Goal: Transaction & Acquisition: Obtain resource

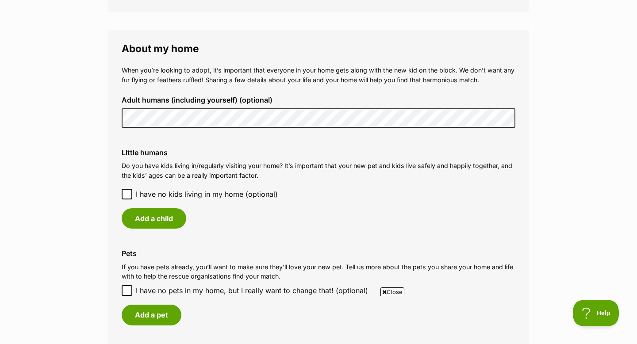
scroll to position [637, 0]
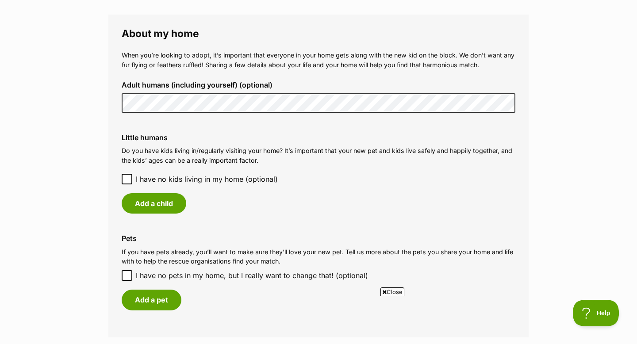
click at [125, 179] on icon at bounding box center [127, 179] width 6 height 6
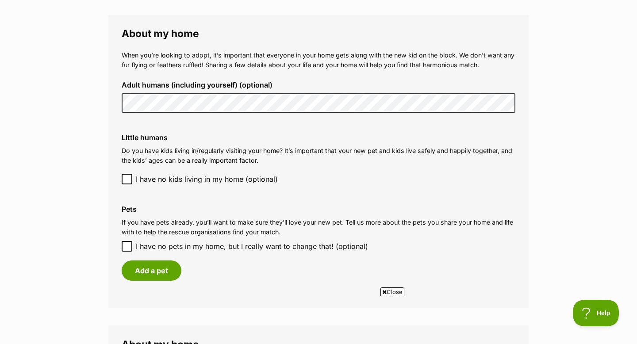
click at [125, 179] on icon at bounding box center [127, 179] width 6 height 6
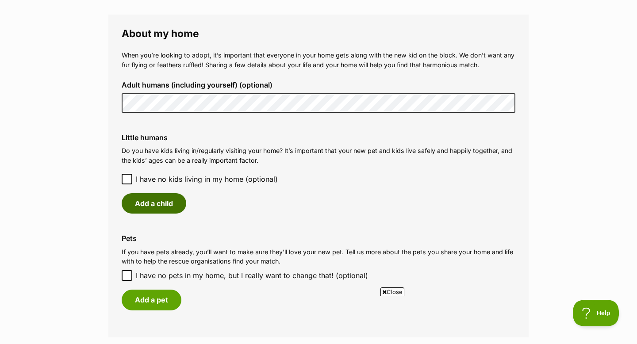
click at [164, 203] on button "Add a child" at bounding box center [154, 203] width 65 height 20
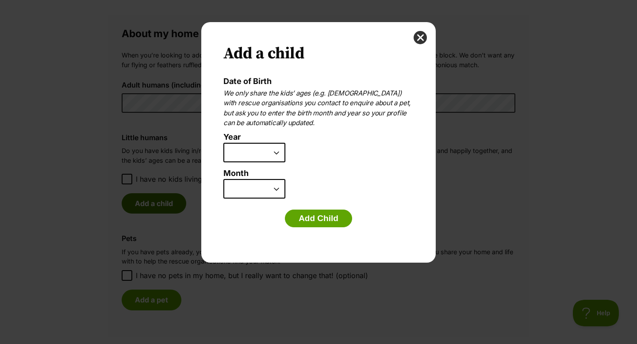
scroll to position [0, 0]
click at [276, 154] on select "2025 2024 2023 2022 2021 2020 2019 2018 2017 2016 2015 2014 2013 2012 2011 2010…" at bounding box center [254, 152] width 62 height 19
select select "2017"
click at [223, 143] on select "2025 2024 2023 2022 2021 2020 2019 2018 2017 2016 2015 2014 2013 2012 2011 2010…" at bounding box center [254, 152] width 62 height 19
click at [272, 188] on select "January February March April May June July August September October November De…" at bounding box center [254, 188] width 62 height 19
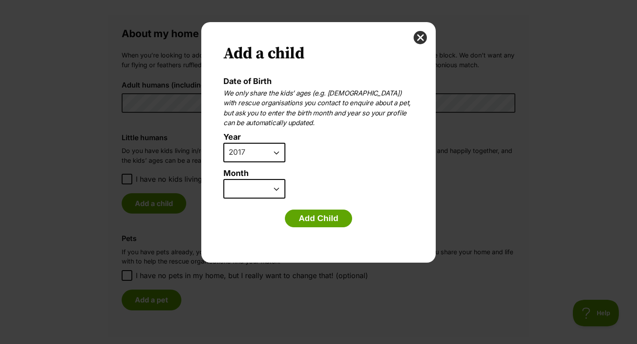
select select "1"
click at [223, 179] on select "January February March April May June July August September October November De…" at bounding box center [254, 188] width 62 height 19
click at [311, 218] on button "Add Child" at bounding box center [318, 219] width 67 height 18
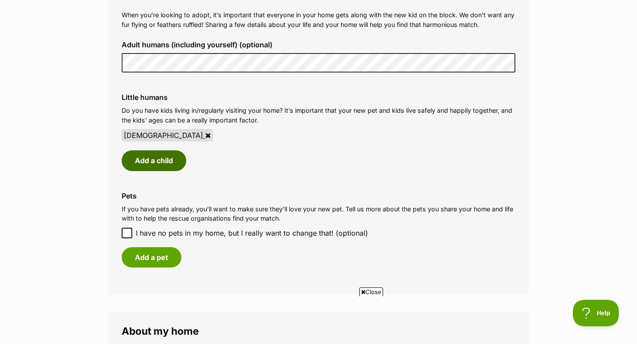
scroll to position [680, 0]
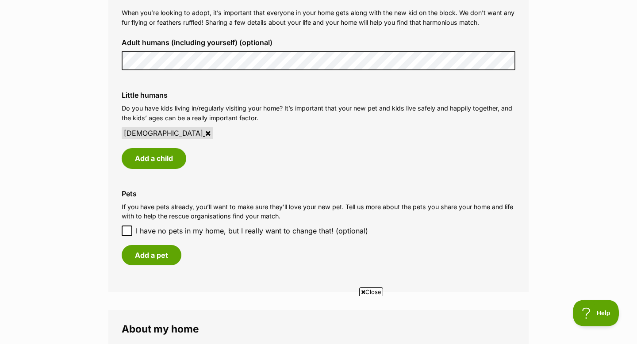
click at [127, 230] on icon at bounding box center [127, 231] width 6 height 6
click at [127, 230] on input "I have no pets in my home, but I really want to change that! (optional)" at bounding box center [127, 231] width 11 height 11
checkbox input "true"
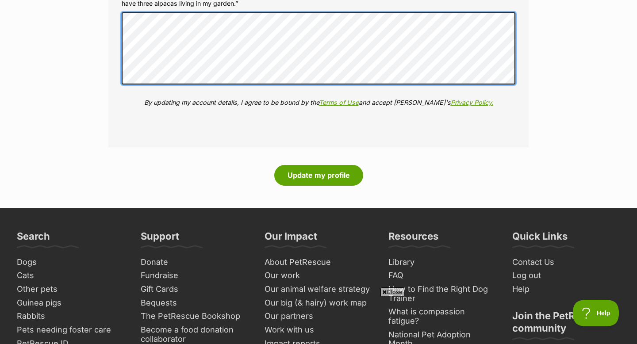
scroll to position [1049, 0]
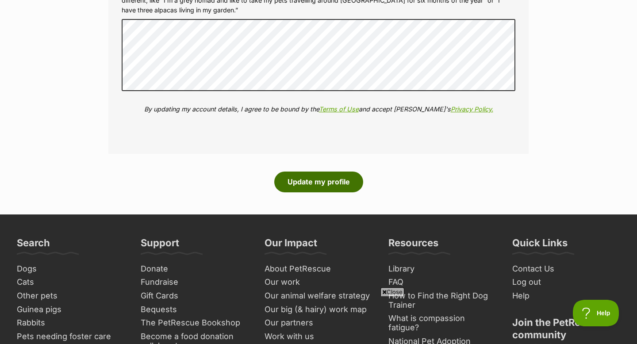
click at [327, 180] on button "Update my profile" at bounding box center [318, 182] width 89 height 20
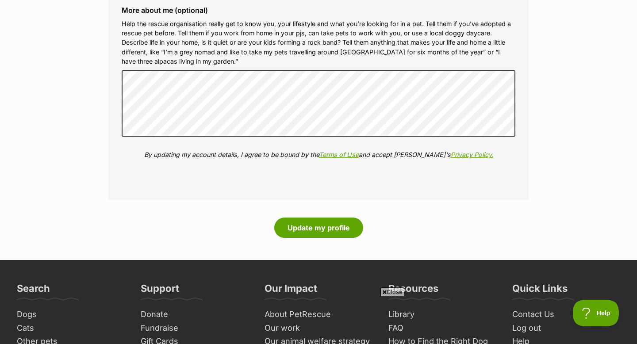
scroll to position [1037, 0]
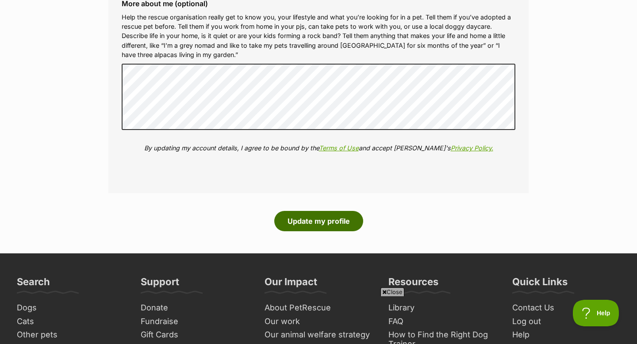
click at [316, 218] on button "Update my profile" at bounding box center [318, 221] width 89 height 20
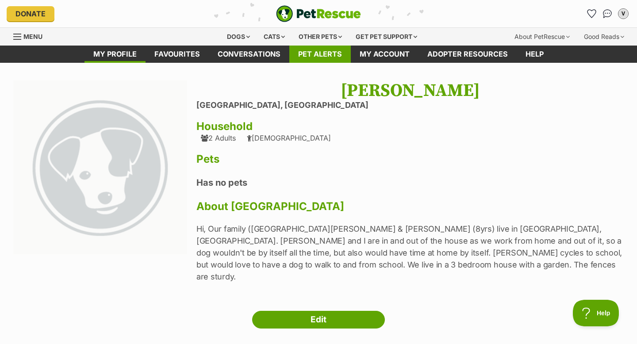
click at [337, 51] on link "Pet alerts" at bounding box center [319, 54] width 61 height 17
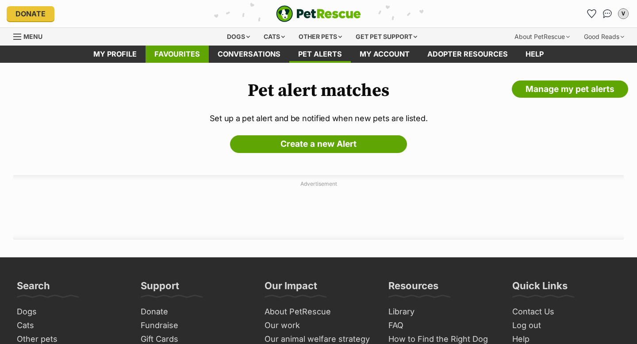
click at [173, 52] on link "Favourites" at bounding box center [177, 54] width 63 height 17
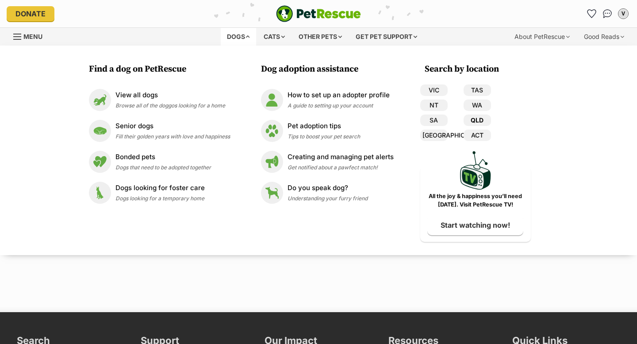
click at [480, 119] on link "QLD" at bounding box center [477, 121] width 27 height 12
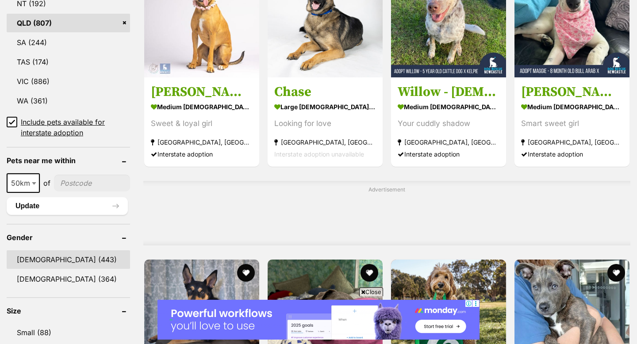
scroll to position [657, 0]
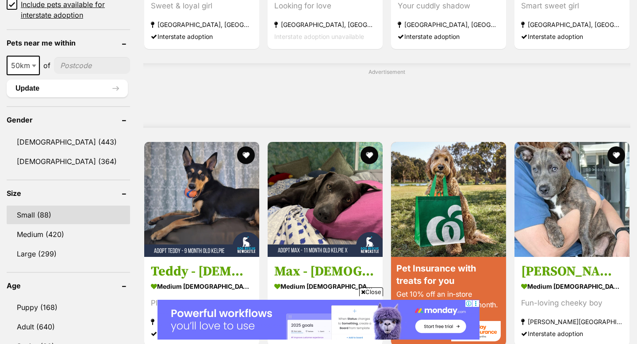
click at [42, 206] on link "Small (88)" at bounding box center [68, 215] width 123 height 19
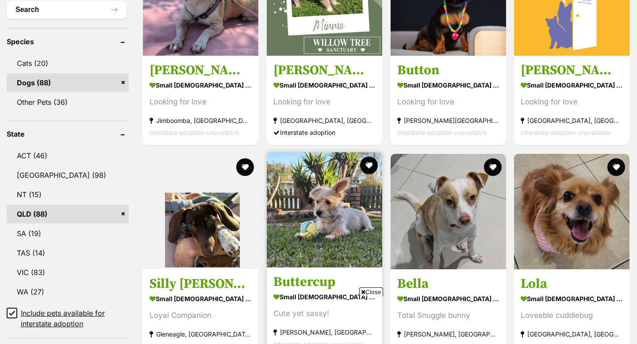
scroll to position [403, 0]
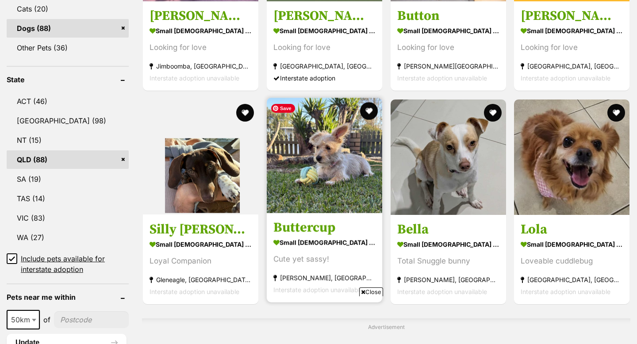
click at [299, 179] on img at bounding box center [324, 155] width 115 height 115
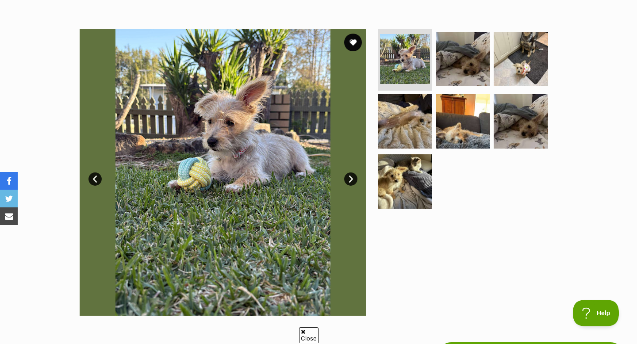
click at [350, 178] on link "Next" at bounding box center [350, 179] width 13 height 13
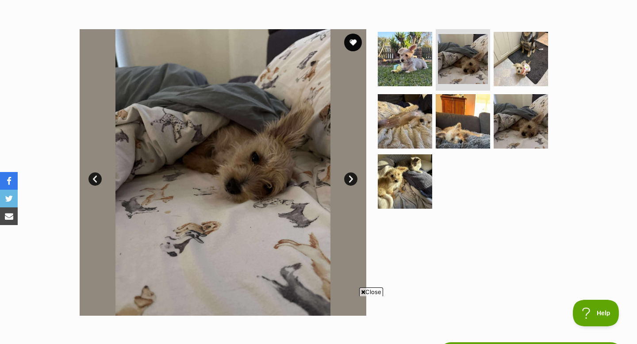
click at [350, 178] on link "Next" at bounding box center [350, 179] width 13 height 13
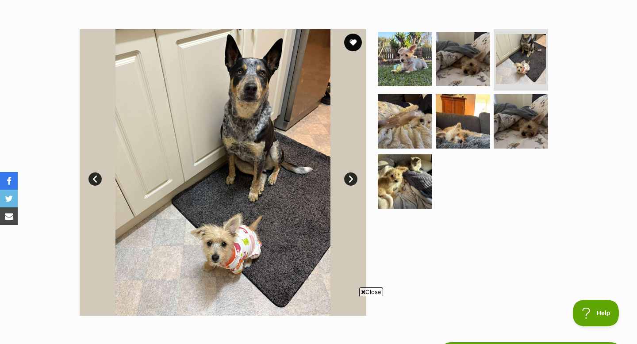
click at [350, 178] on link "Next" at bounding box center [350, 179] width 13 height 13
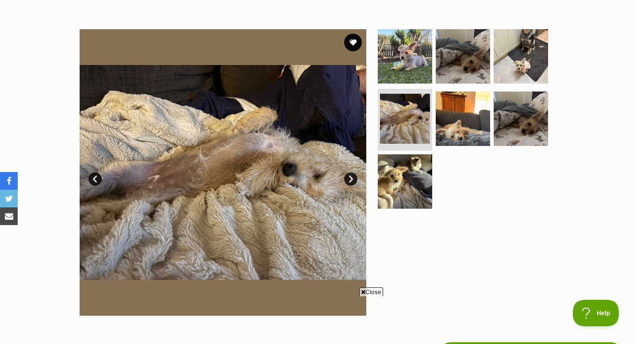
click at [350, 178] on link "Next" at bounding box center [350, 179] width 13 height 13
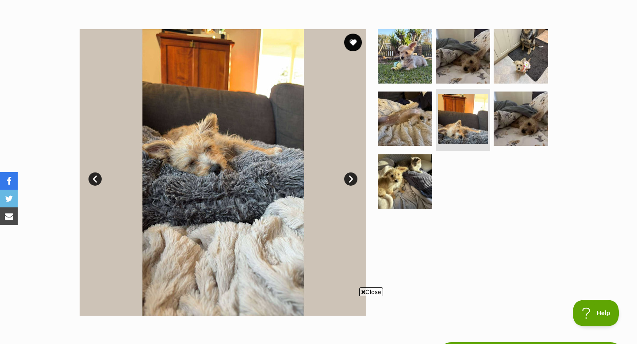
click at [350, 178] on link "Next" at bounding box center [350, 179] width 13 height 13
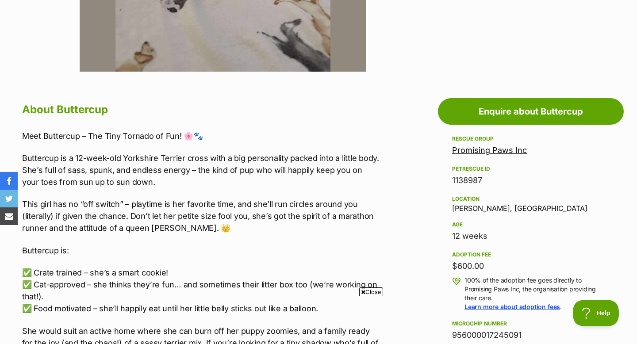
scroll to position [400, 0]
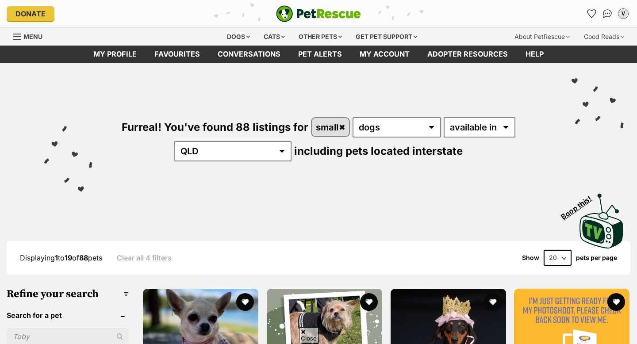
scroll to position [686, 0]
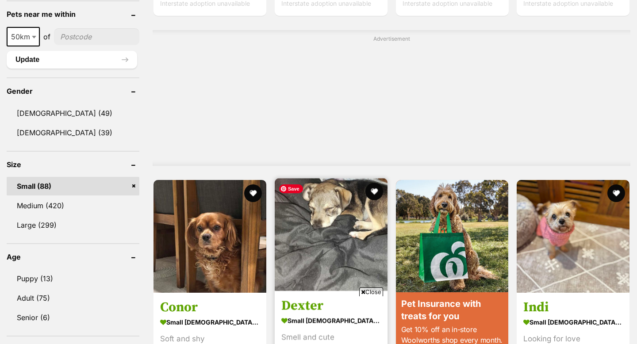
click at [303, 220] on img at bounding box center [331, 234] width 113 height 113
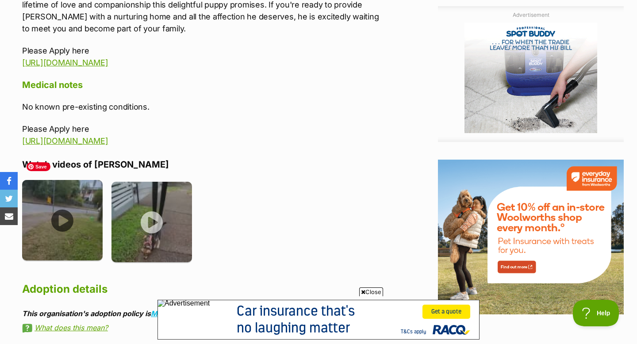
click at [62, 191] on img at bounding box center [62, 220] width 81 height 81
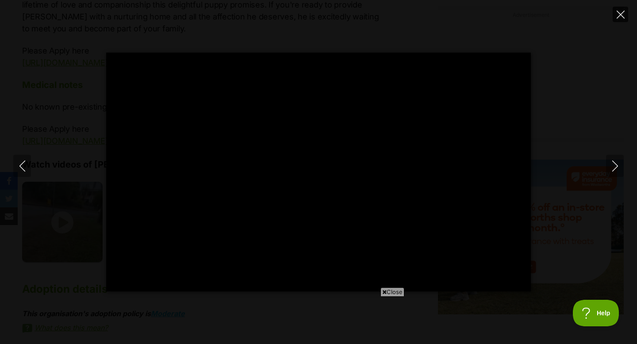
click at [623, 17] on icon "Close" at bounding box center [621, 15] width 8 height 8
type input "92.63"
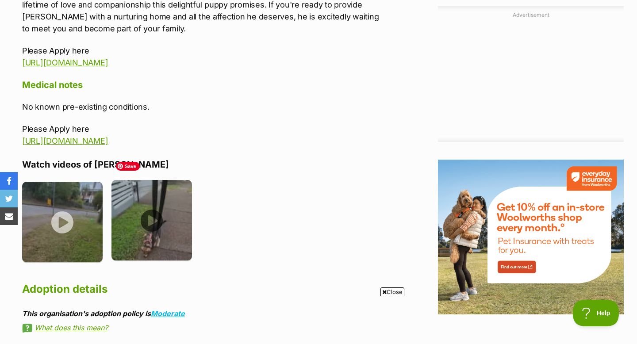
click at [152, 202] on img at bounding box center [151, 220] width 81 height 81
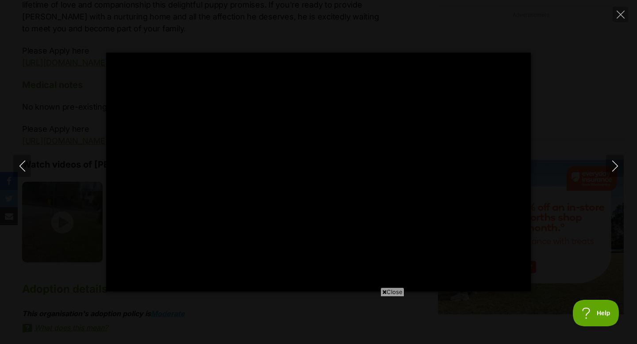
type input "100"
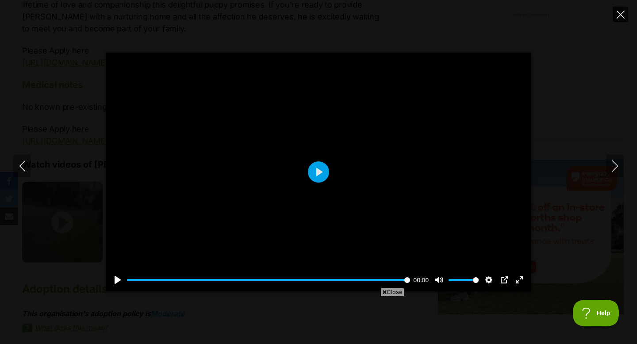
click at [622, 13] on icon "Close" at bounding box center [621, 15] width 8 height 8
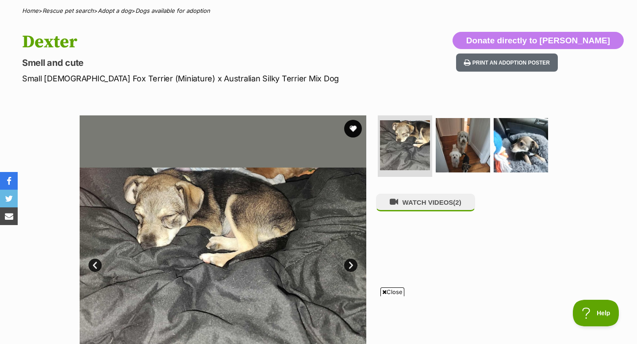
scroll to position [63, 0]
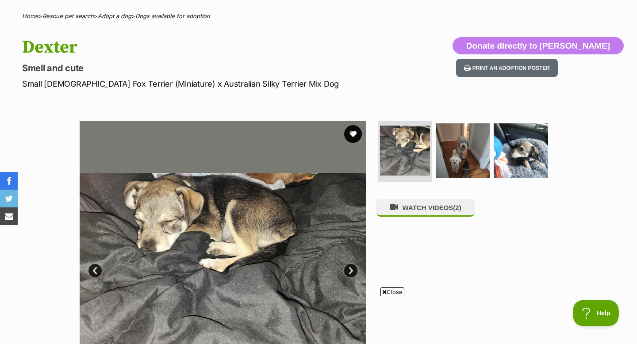
click at [355, 271] on link "Next" at bounding box center [350, 270] width 13 height 13
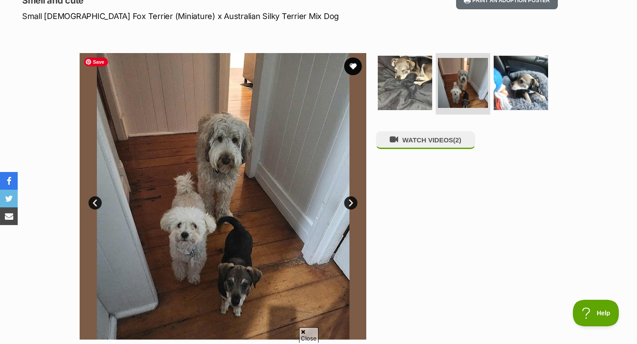
scroll to position [0, 0]
click at [349, 205] on link "Next" at bounding box center [350, 202] width 13 height 13
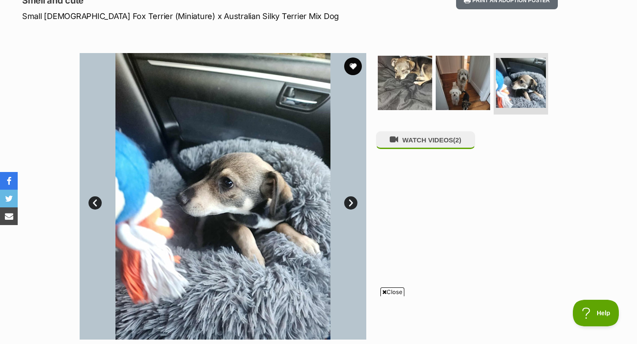
click at [349, 205] on link "Next" at bounding box center [350, 202] width 13 height 13
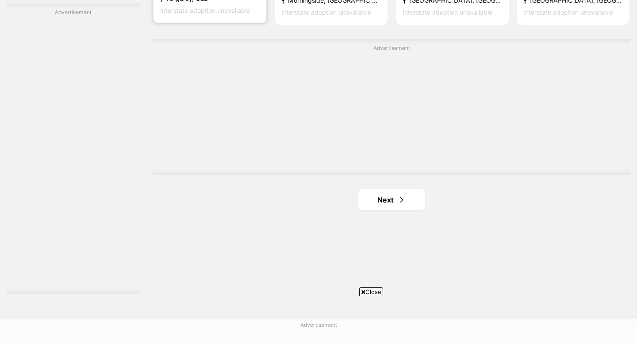
scroll to position [1558, 0]
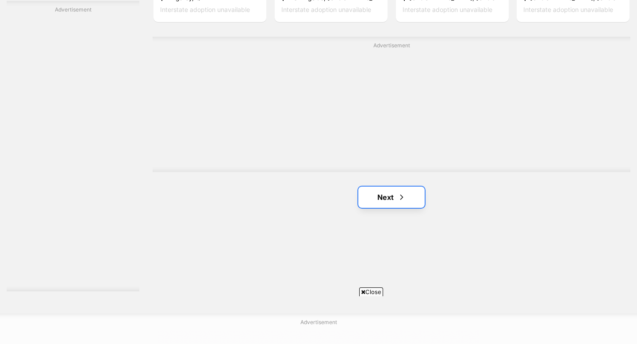
click at [388, 195] on link "Next" at bounding box center [391, 197] width 66 height 21
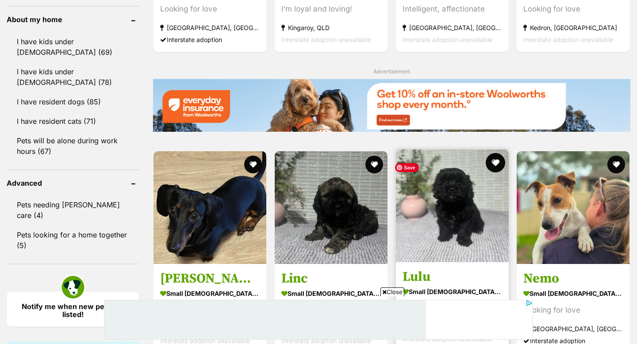
click at [491, 153] on button "favourite" at bounding box center [494, 162] width 19 height 19
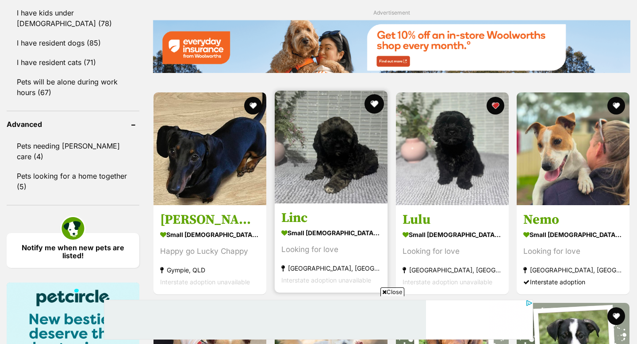
click at [374, 105] on button "favourite" at bounding box center [374, 103] width 19 height 19
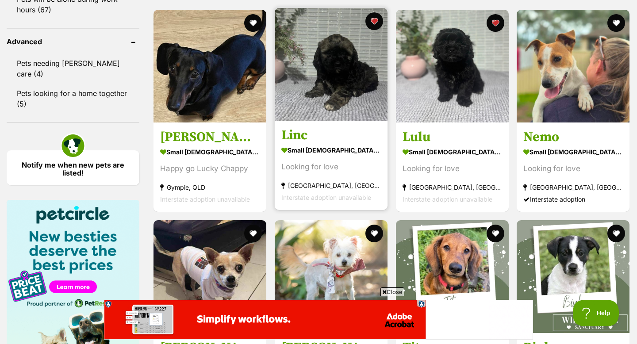
scroll to position [1159, 0]
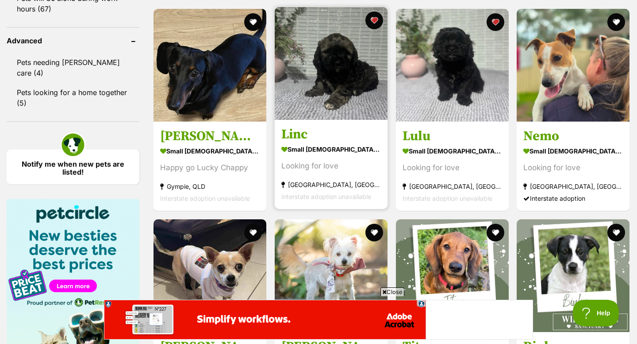
click at [347, 171] on div "Looking for love" at bounding box center [331, 166] width 100 height 12
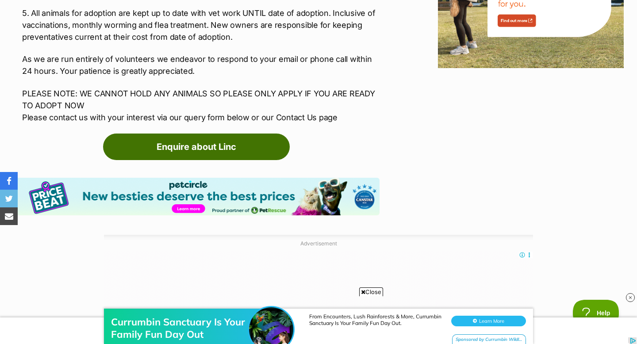
click at [242, 134] on link "Enquire about Linc" at bounding box center [196, 147] width 187 height 27
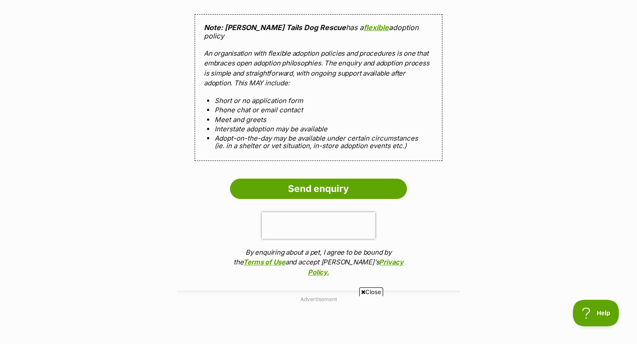
scroll to position [837, 0]
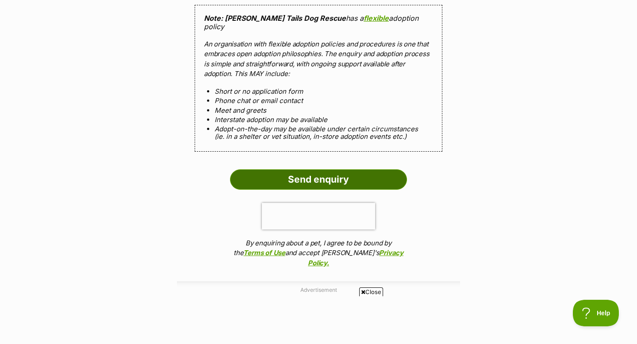
click at [322, 172] on input "Send enquiry" at bounding box center [318, 179] width 177 height 20
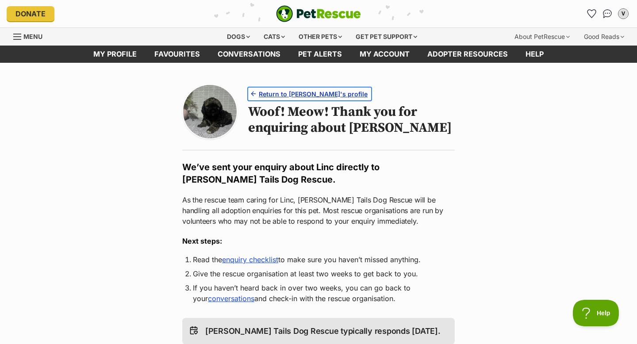
click at [294, 92] on span "Return to [PERSON_NAME]'s profile" at bounding box center [313, 93] width 109 height 9
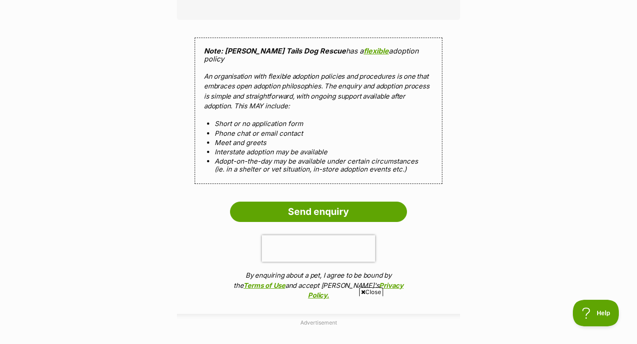
scroll to position [814, 0]
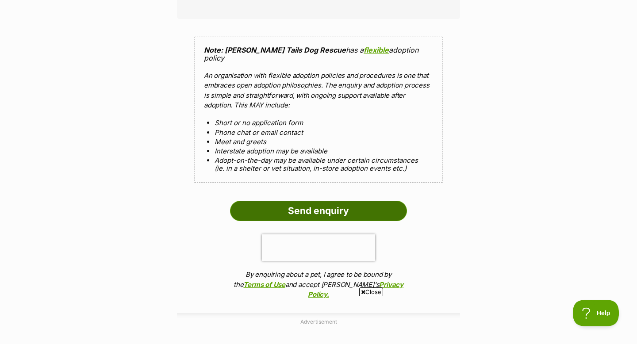
click at [322, 201] on input "Send enquiry" at bounding box center [318, 211] width 177 height 20
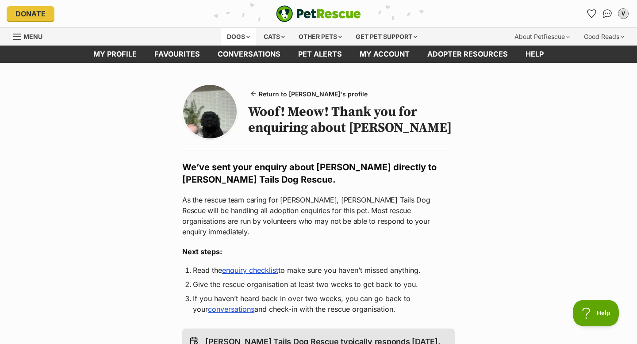
click at [242, 36] on div "Dogs" at bounding box center [238, 37] width 35 height 18
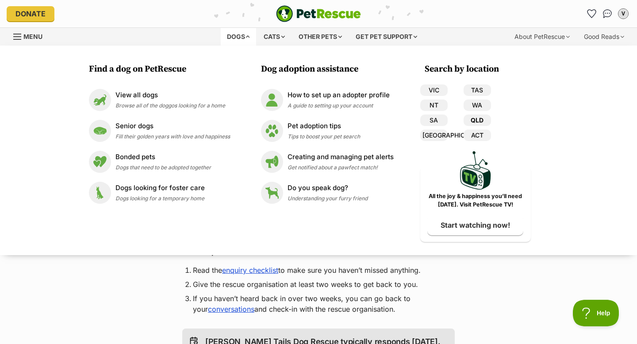
click at [468, 122] on link "QLD" at bounding box center [477, 121] width 27 height 12
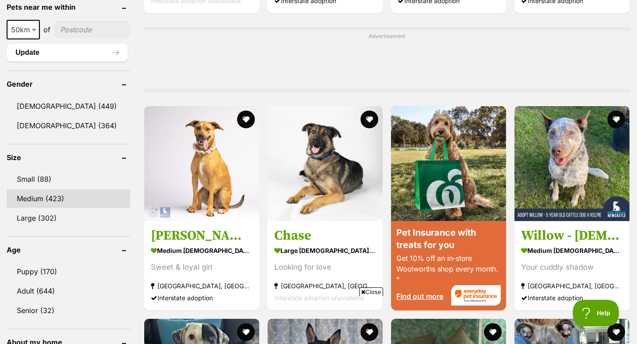
click at [57, 196] on link "Medium (423)" at bounding box center [68, 198] width 123 height 19
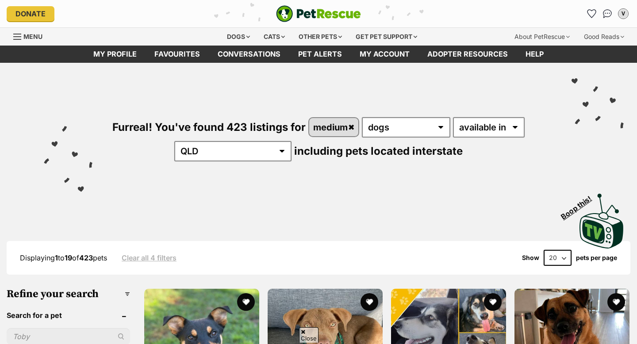
scroll to position [768, 0]
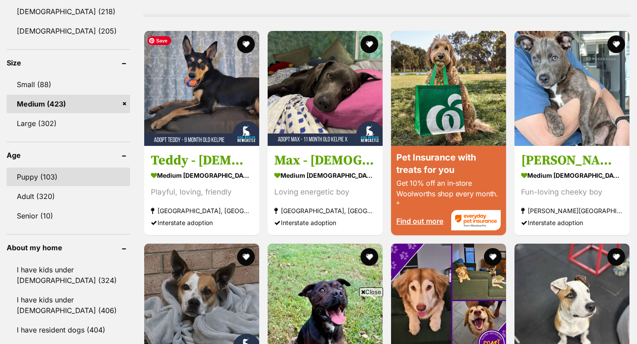
click at [49, 177] on link "Puppy (103)" at bounding box center [68, 177] width 123 height 19
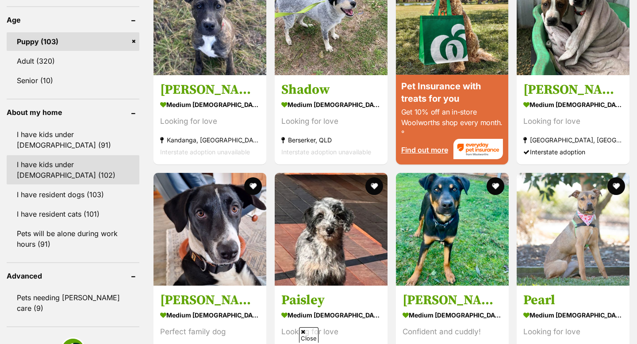
click at [50, 160] on link "I have kids under [DEMOGRAPHIC_DATA] (102)" at bounding box center [73, 169] width 133 height 29
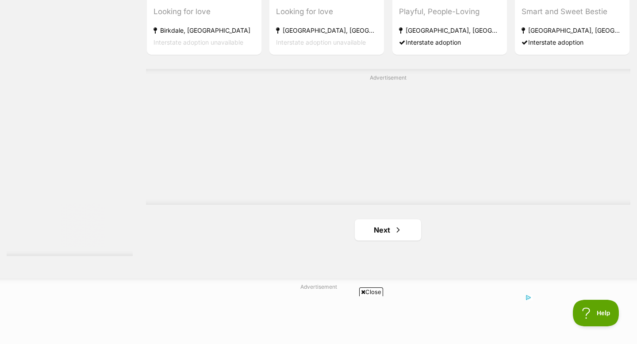
scroll to position [1563, 0]
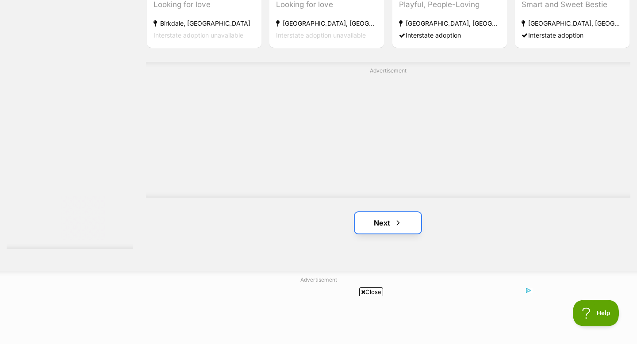
click at [382, 212] on link "Next" at bounding box center [388, 222] width 66 height 21
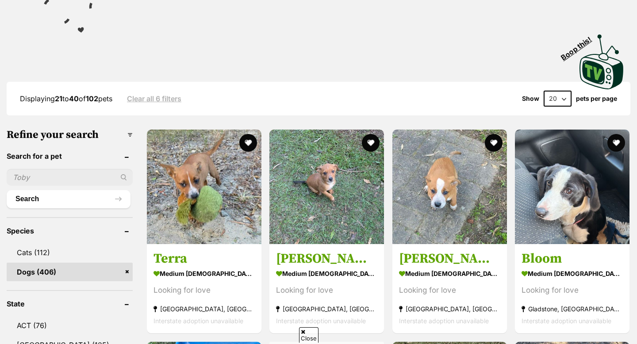
scroll to position [252, 0]
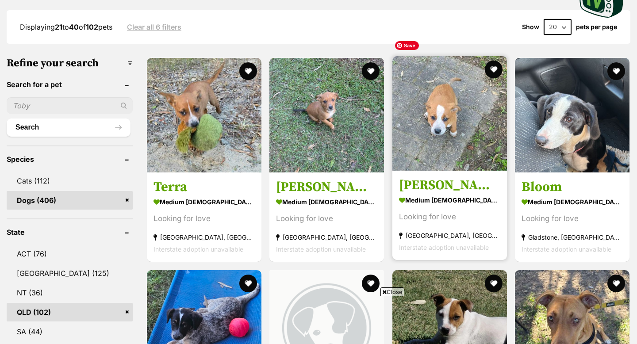
click at [446, 136] on img at bounding box center [449, 113] width 115 height 115
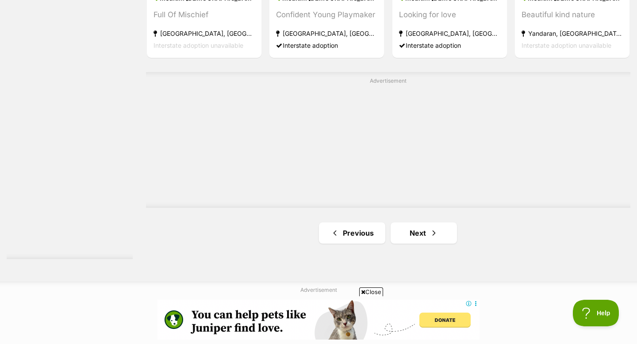
scroll to position [1554, 0]
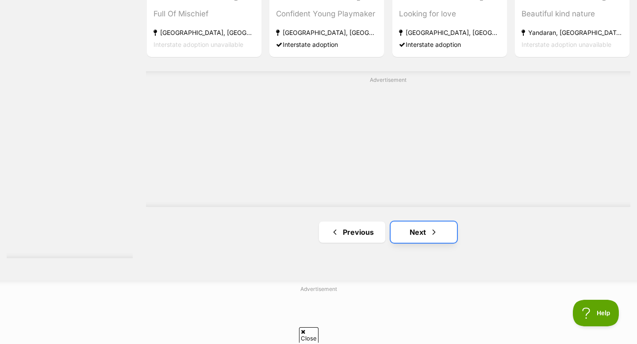
click at [423, 222] on link "Next" at bounding box center [424, 232] width 66 height 21
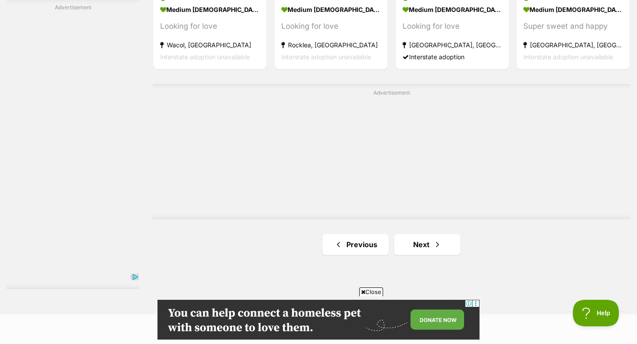
scroll to position [1535, 0]
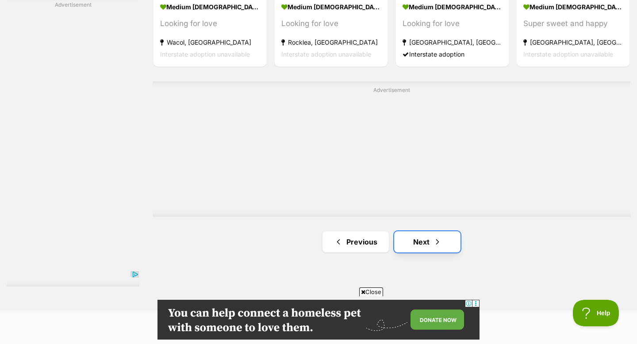
click at [425, 231] on link "Next" at bounding box center [427, 241] width 66 height 21
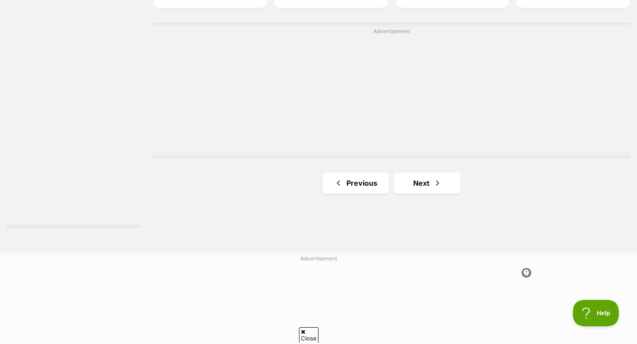
scroll to position [1615, 0]
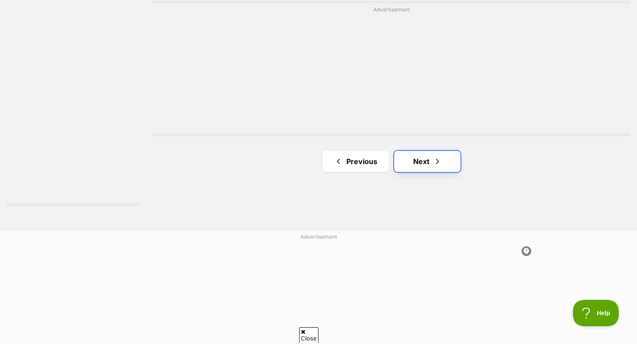
click at [424, 151] on link "Next" at bounding box center [427, 161] width 66 height 21
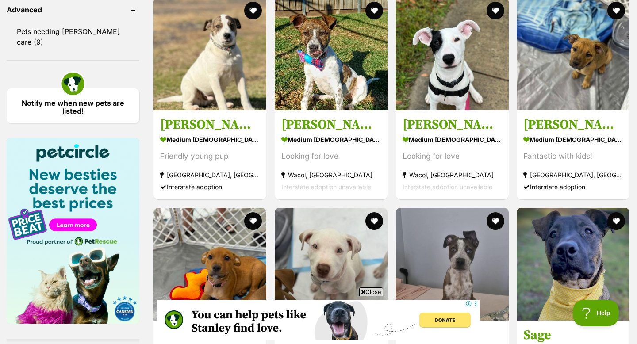
scroll to position [1186, 0]
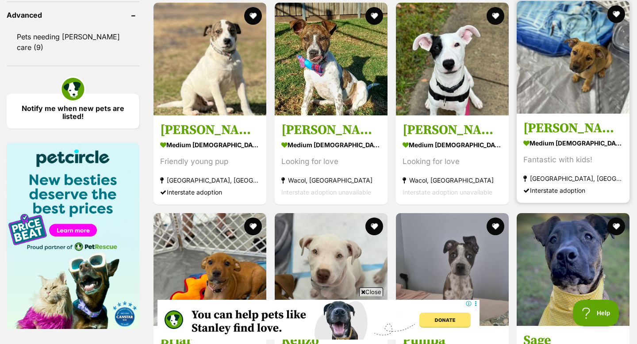
click at [549, 79] on img at bounding box center [573, 57] width 113 height 113
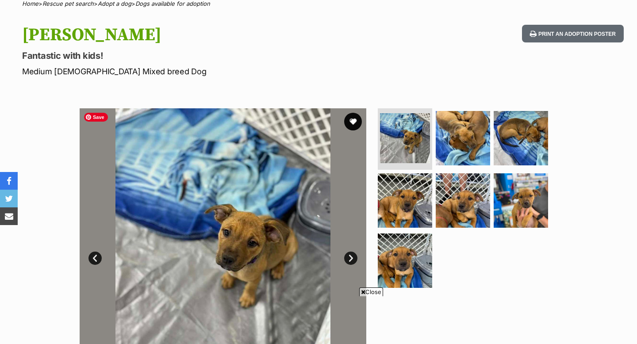
scroll to position [76, 0]
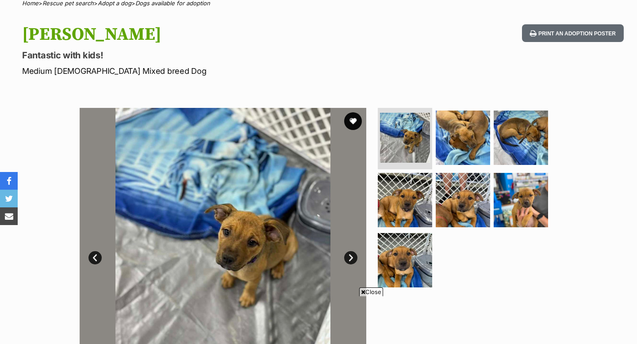
click at [349, 258] on link "Next" at bounding box center [350, 257] width 13 height 13
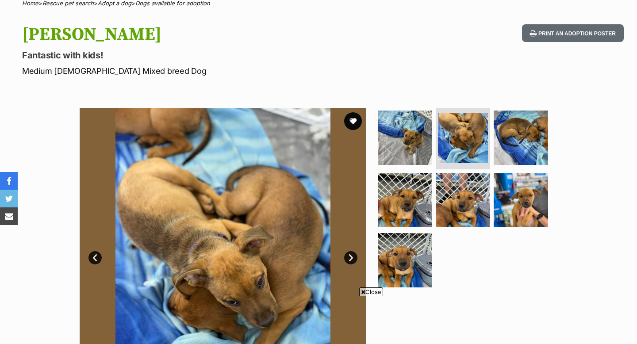
click at [349, 258] on link "Next" at bounding box center [350, 257] width 13 height 13
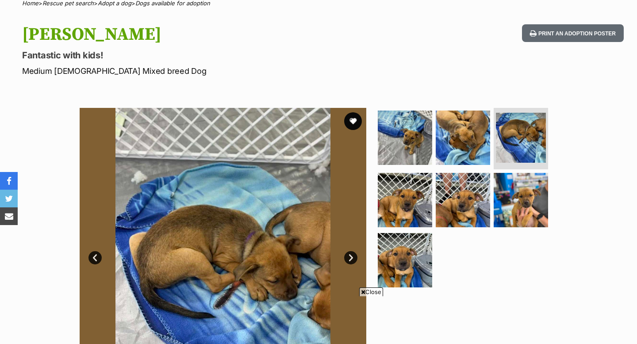
click at [349, 258] on link "Next" at bounding box center [350, 257] width 13 height 13
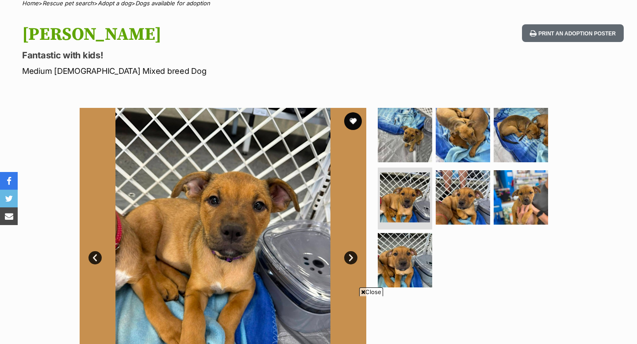
click at [349, 258] on link "Next" at bounding box center [350, 257] width 13 height 13
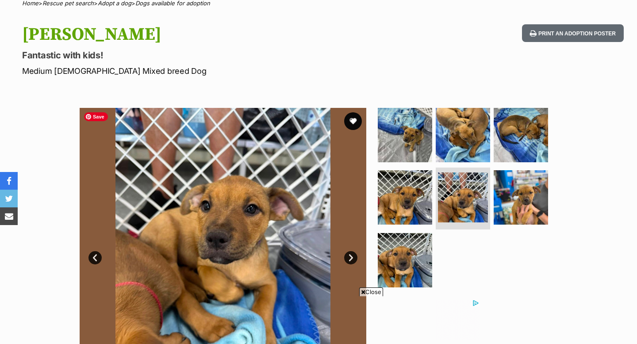
scroll to position [0, 0]
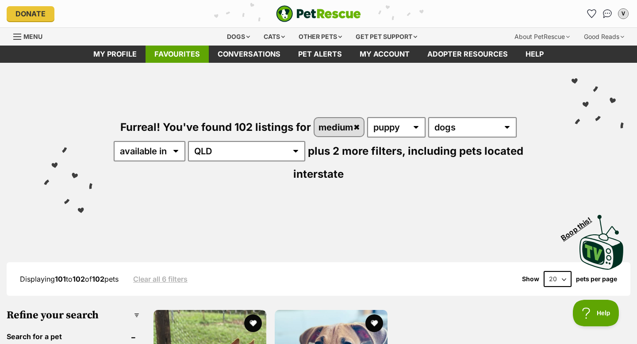
click at [188, 54] on link "Favourites" at bounding box center [177, 54] width 63 height 17
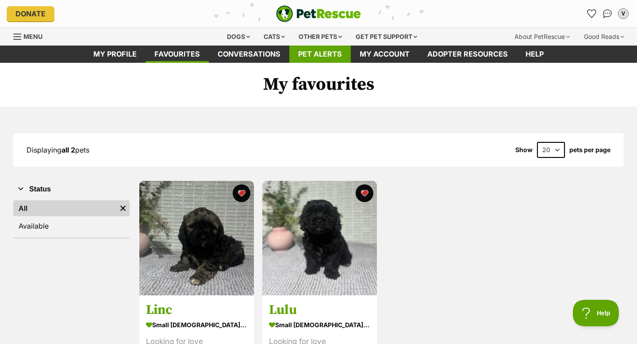
click at [314, 52] on link "Pet alerts" at bounding box center [319, 54] width 61 height 17
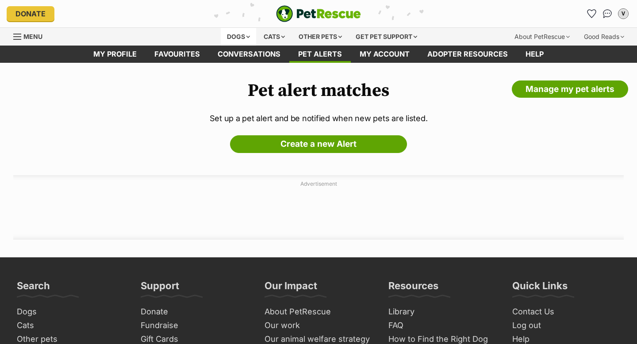
click at [240, 38] on div "Dogs" at bounding box center [238, 37] width 35 height 18
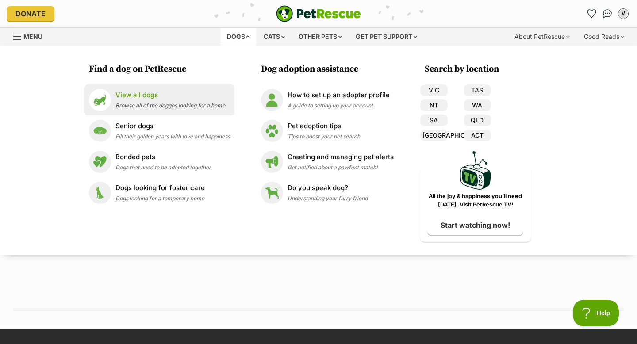
click at [161, 100] on div "View all dogs Browse all of the doggos looking for a home" at bounding box center [170, 99] width 110 height 19
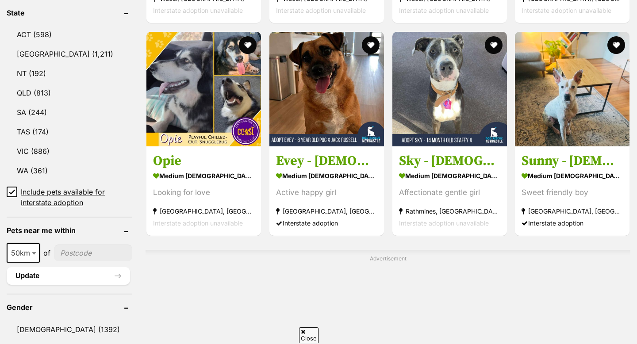
scroll to position [603, 0]
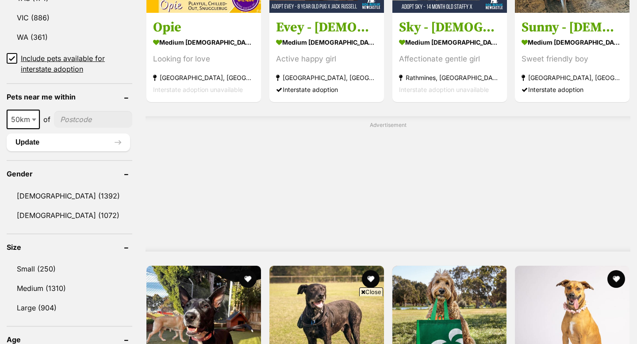
click at [46, 234] on aside "Size Small (250) Medium (1310) Large (904)" at bounding box center [70, 276] width 126 height 84
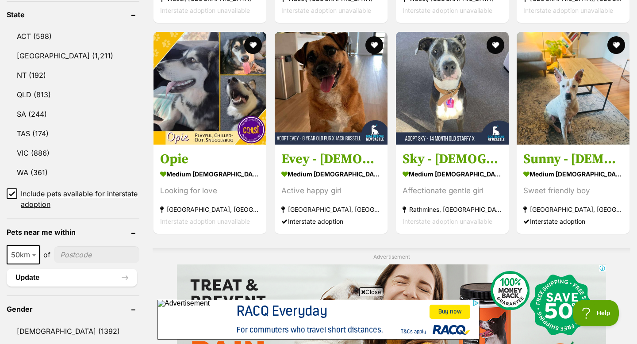
scroll to position [0, 0]
click at [37, 93] on link "QLD (813)" at bounding box center [73, 94] width 133 height 19
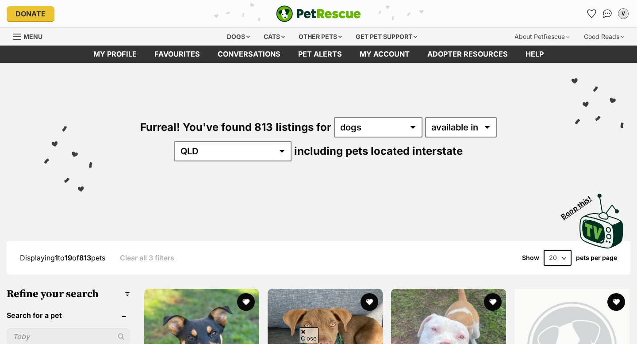
scroll to position [671, 0]
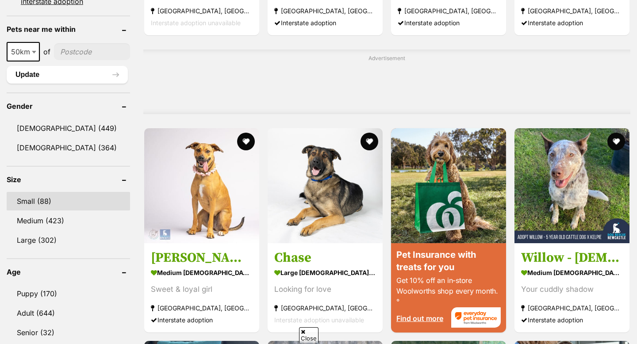
click at [66, 192] on link "Small (88)" at bounding box center [68, 201] width 123 height 19
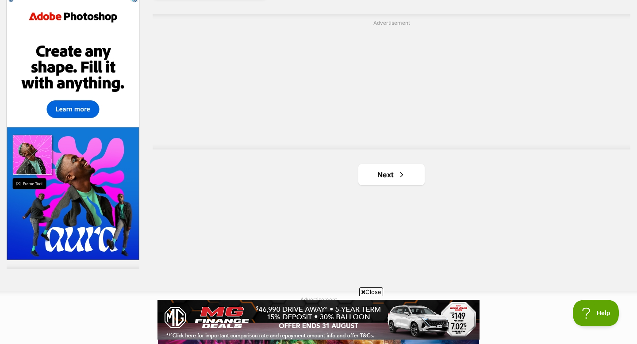
scroll to position [1583, 0]
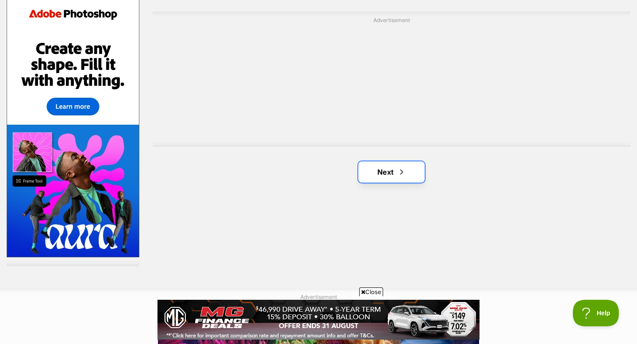
click at [380, 168] on link "Next" at bounding box center [391, 171] width 66 height 21
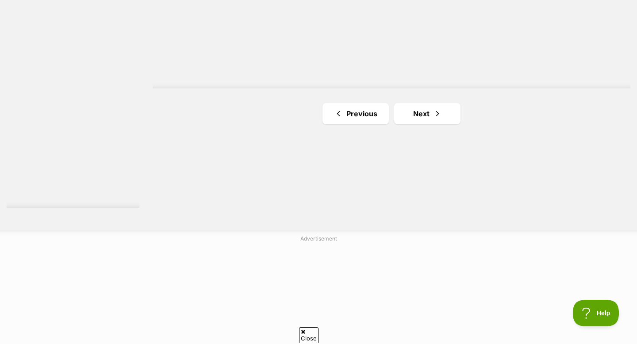
scroll to position [1642, 0]
click at [403, 116] on link "Next" at bounding box center [427, 112] width 66 height 21
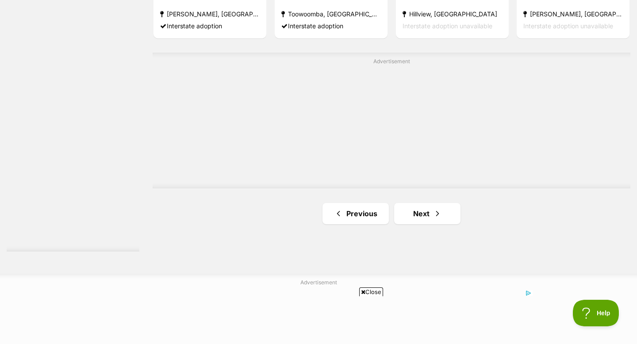
scroll to position [1600, 0]
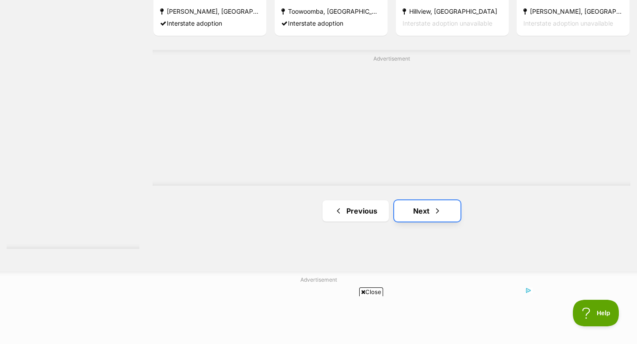
click at [405, 207] on link "Next" at bounding box center [427, 210] width 66 height 21
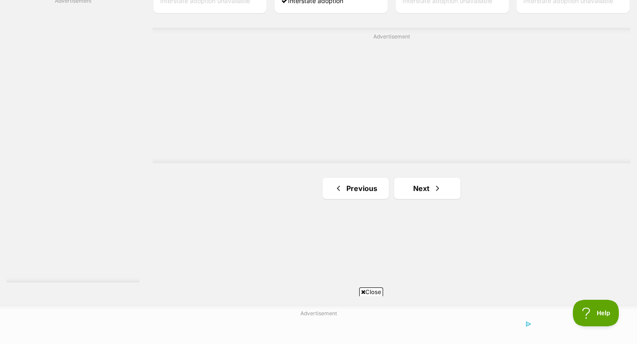
scroll to position [1569, 0]
click at [414, 189] on link "Next" at bounding box center [427, 186] width 66 height 21
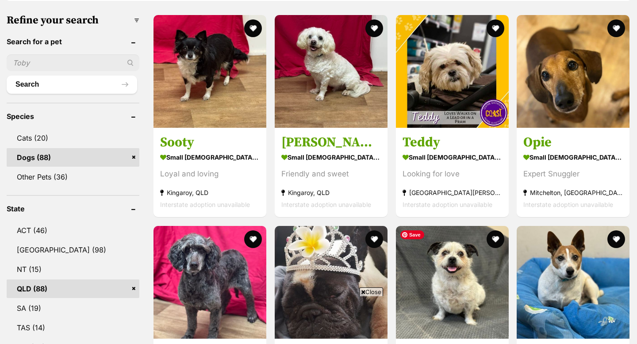
scroll to position [314, 0]
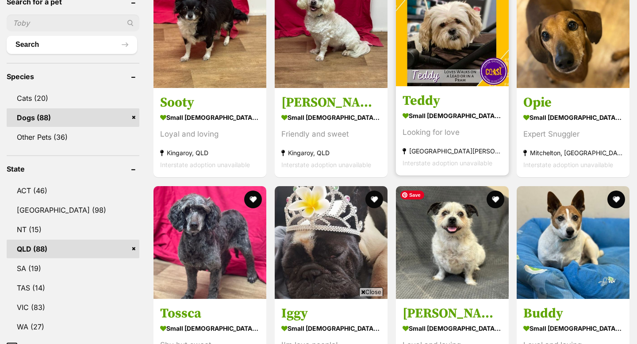
click at [447, 77] on img at bounding box center [452, 29] width 113 height 113
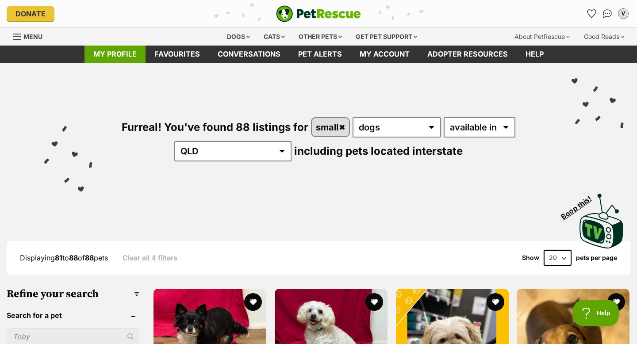
click at [125, 53] on link "My profile" at bounding box center [114, 54] width 61 height 17
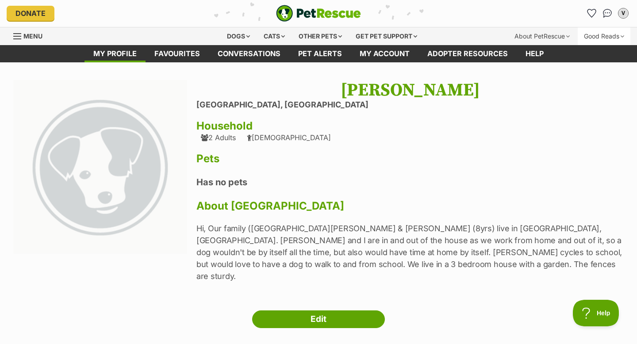
click at [621, 36] on div "Good Reads" at bounding box center [604, 36] width 53 height 18
